Goal: Navigation & Orientation: Go to known website

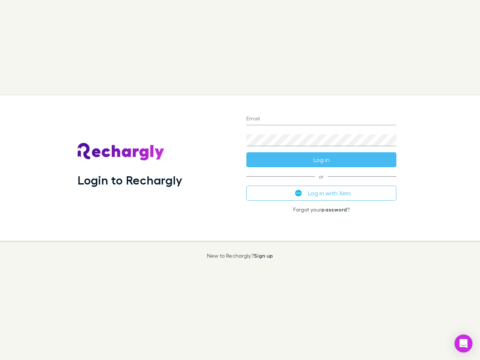
click at [240, 180] on div "Login to Rechargly" at bounding box center [156, 168] width 169 height 146
click at [322, 119] on input "Email" at bounding box center [321, 119] width 150 height 12
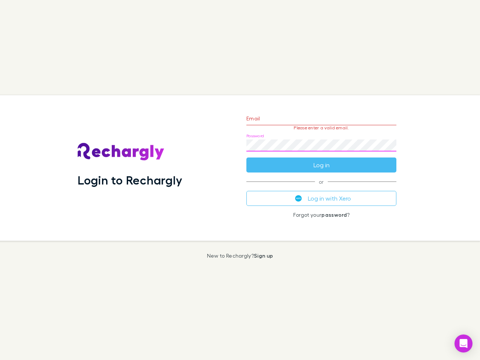
click at [322, 160] on form "Email Please enter a valid email. Password Log in" at bounding box center [321, 139] width 150 height 65
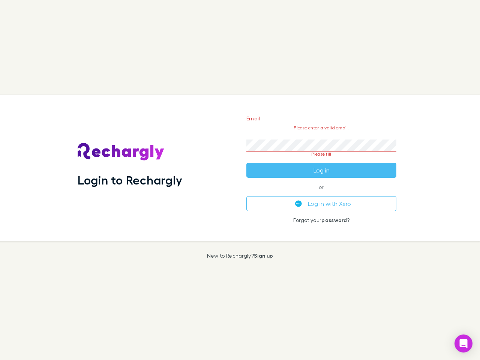
click at [322, 193] on div "Email Please enter a valid email. Password Please fill Log in or Log in with Xe…" at bounding box center [321, 168] width 162 height 146
click at [464, 344] on icon "Open Intercom Messenger" at bounding box center [464, 343] width 8 height 9
